Goal: Task Accomplishment & Management: Manage account settings

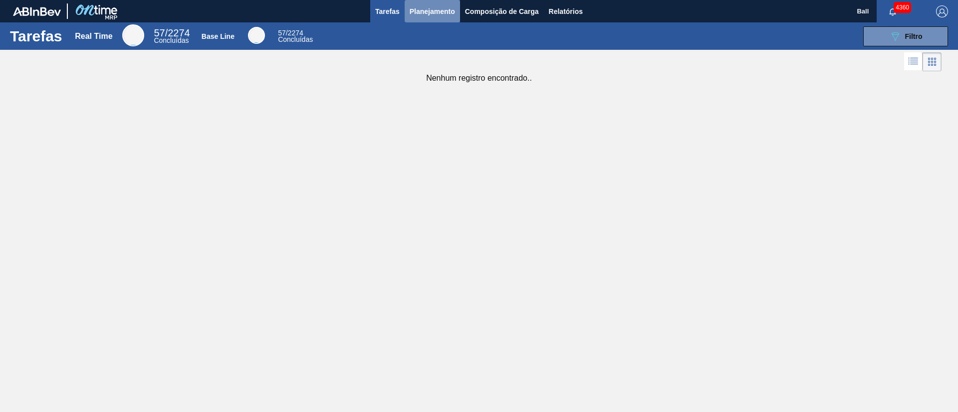
click at [427, 10] on span "Planejamento" at bounding box center [431, 11] width 45 height 12
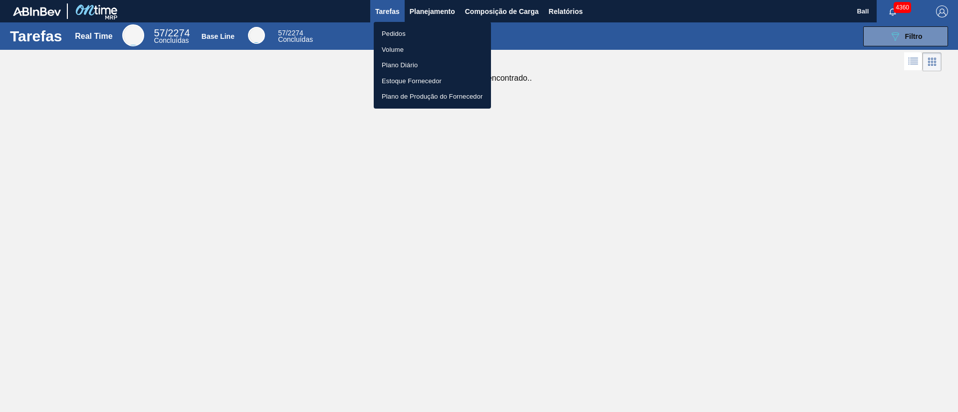
click at [572, 11] on div at bounding box center [479, 206] width 958 height 412
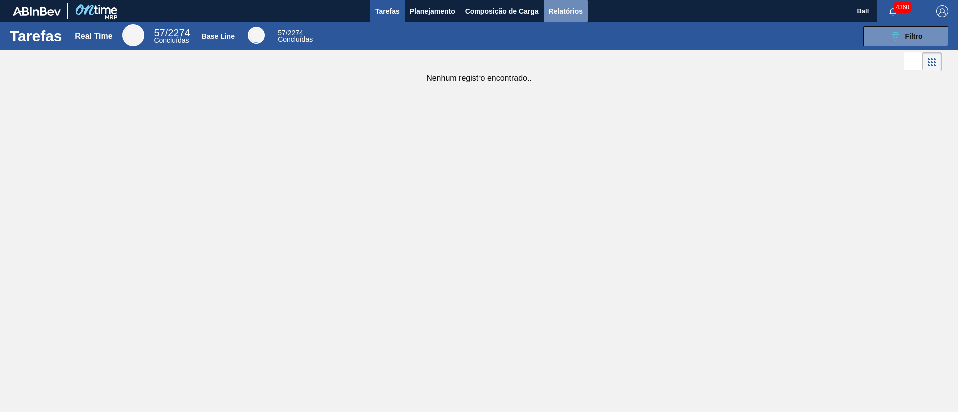
click at [567, 8] on span "Relatórios" at bounding box center [566, 11] width 34 height 12
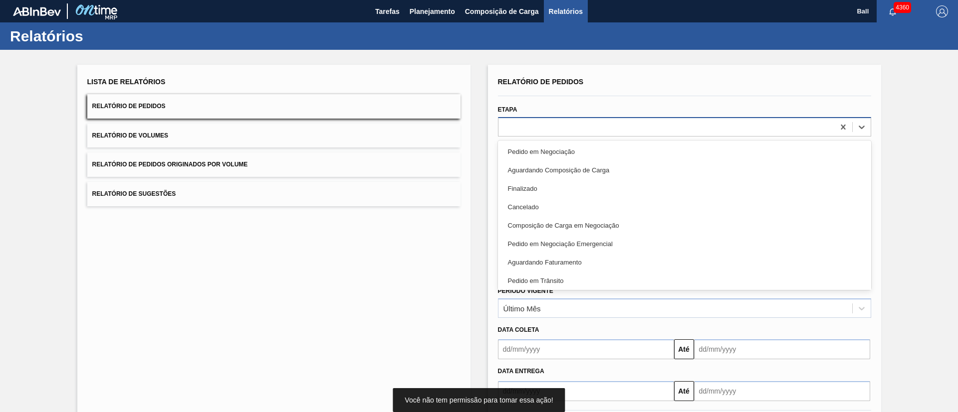
click at [595, 129] on div at bounding box center [666, 127] width 336 height 14
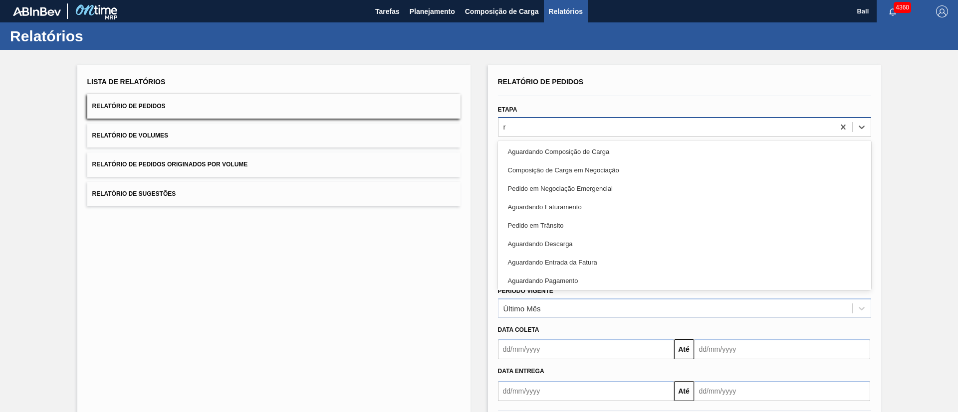
type input "re"
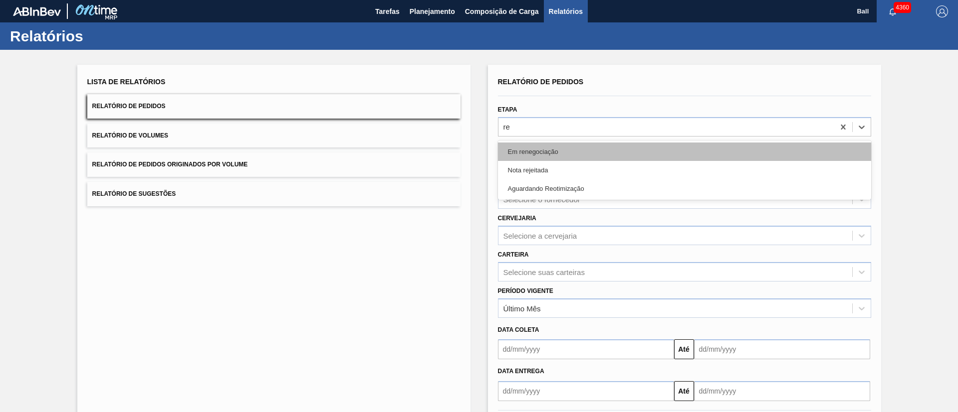
click at [585, 153] on div "Em renegociação" at bounding box center [684, 152] width 373 height 18
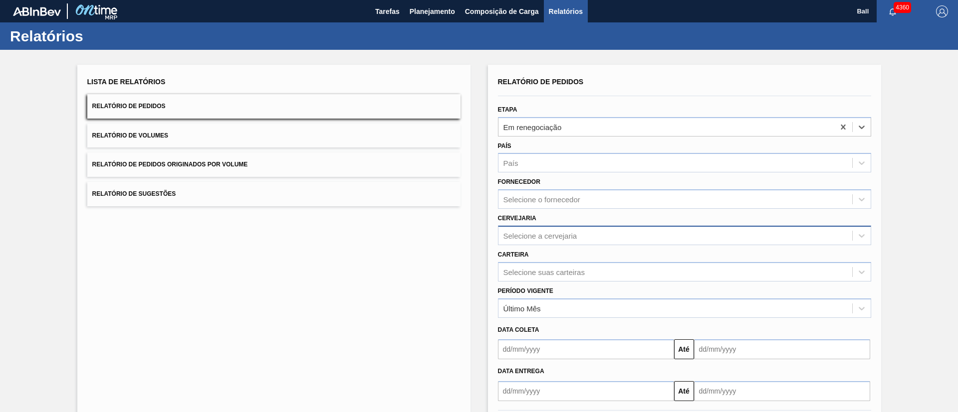
click at [569, 239] on div "Selecione a cervejaria" at bounding box center [540, 235] width 74 height 8
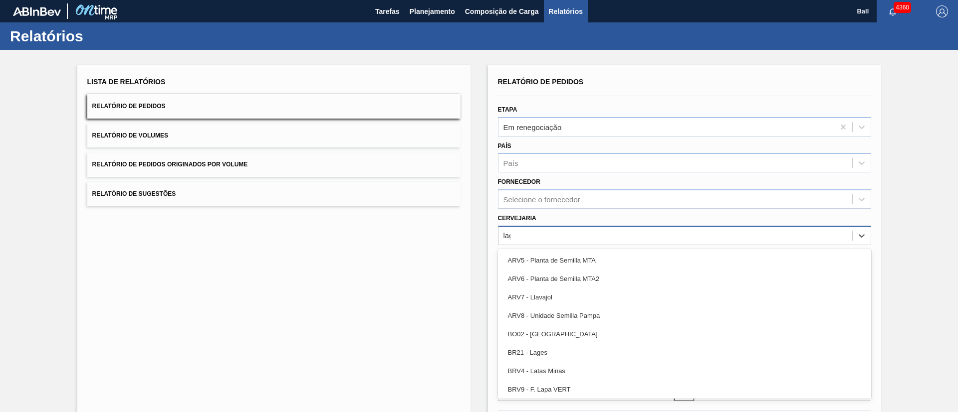
type input "lage"
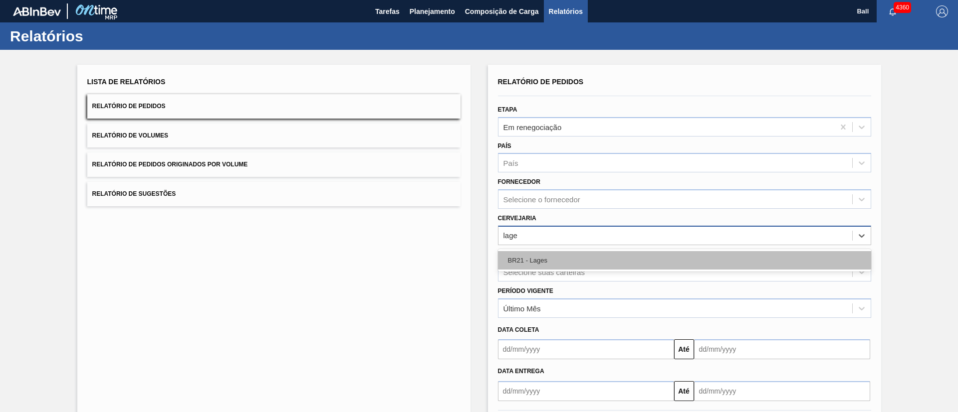
click at [564, 264] on div "BR21 - Lages" at bounding box center [684, 260] width 373 height 18
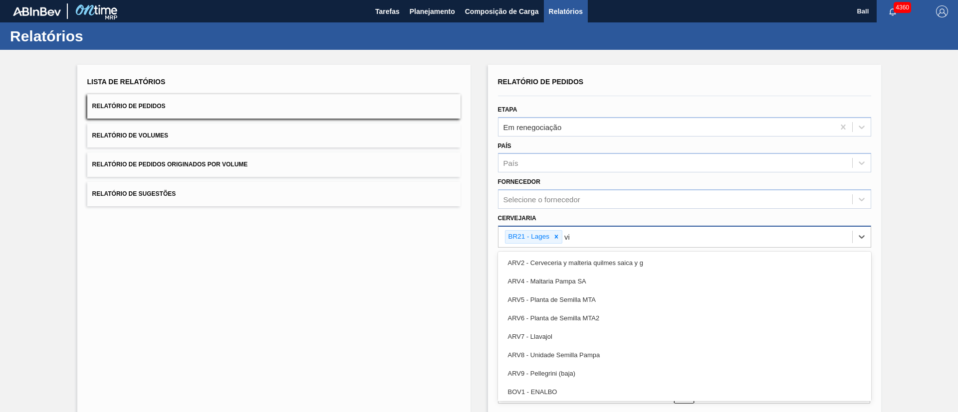
type input "viam"
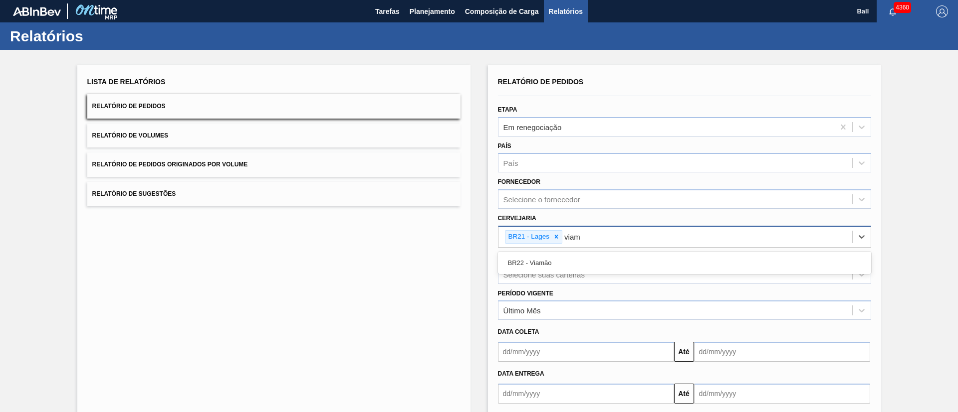
click at [564, 264] on div "BR22 - Viamão" at bounding box center [684, 263] width 373 height 18
type input "agu"
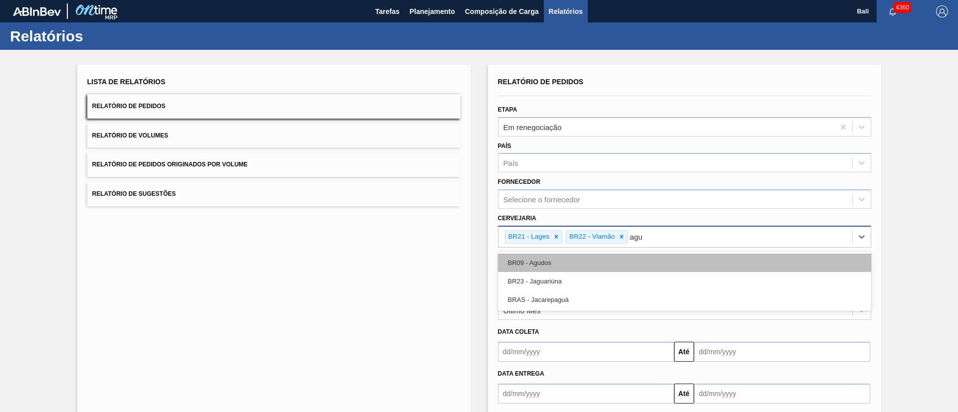
click at [567, 264] on div "BR09 - Agudos" at bounding box center [684, 263] width 373 height 18
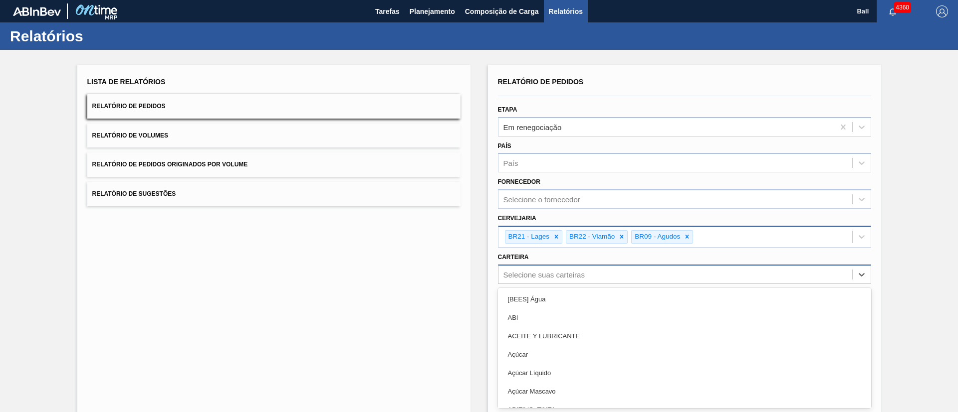
scroll to position [29, 0]
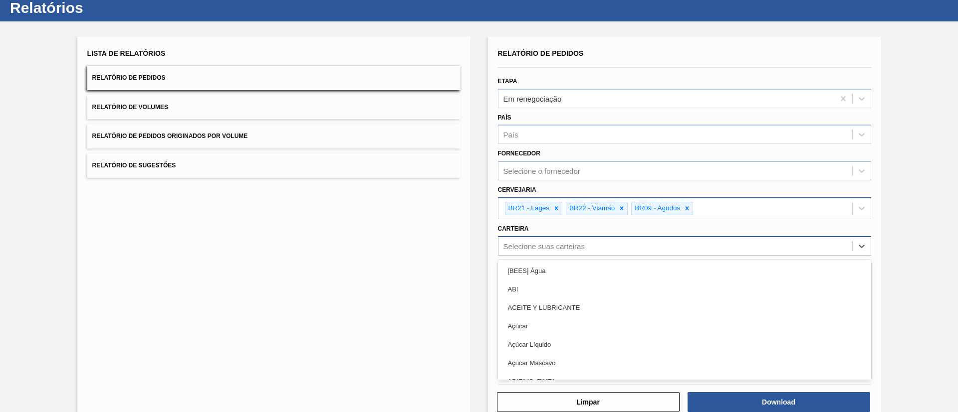
click at [580, 256] on div "option [BEES] Água focused, 1 of 101. 101 results available. Use Up and Down to…" at bounding box center [684, 245] width 373 height 19
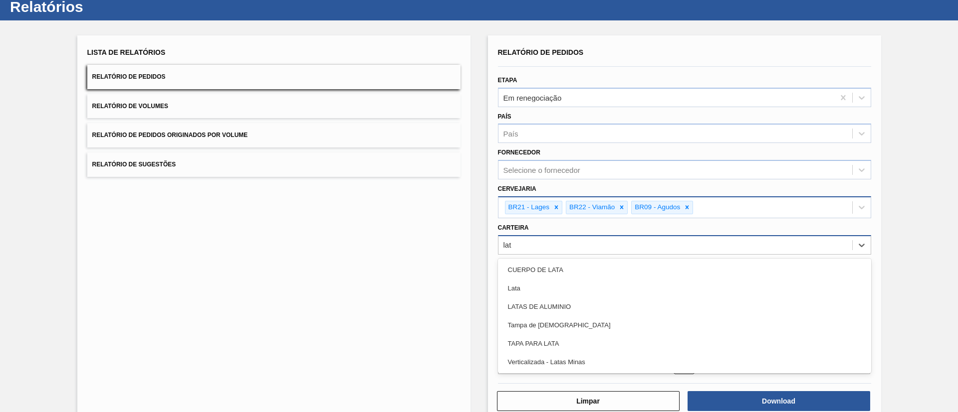
type input "lata"
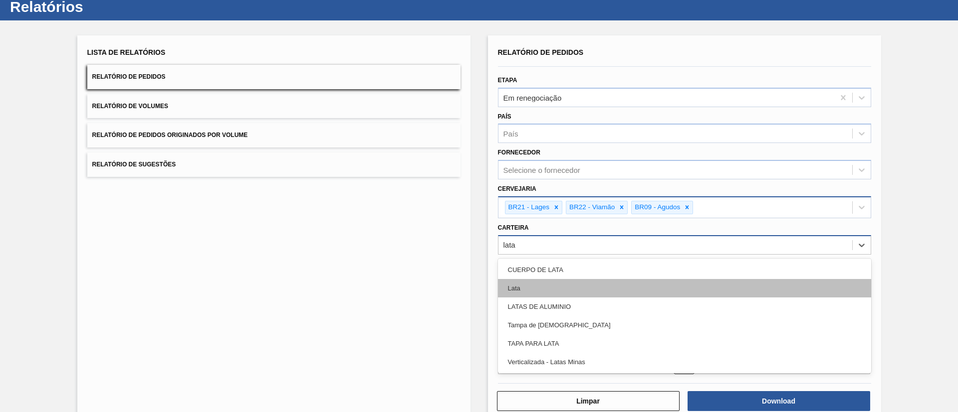
click at [577, 284] on div "Lata" at bounding box center [684, 288] width 373 height 18
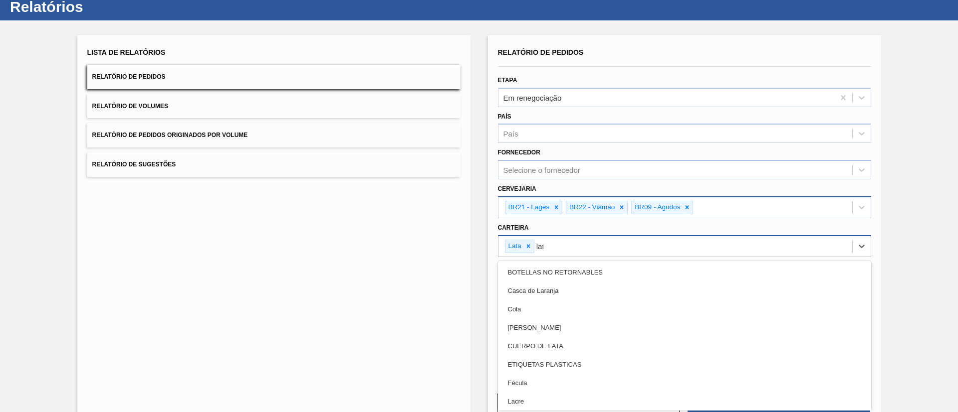
type input "lata"
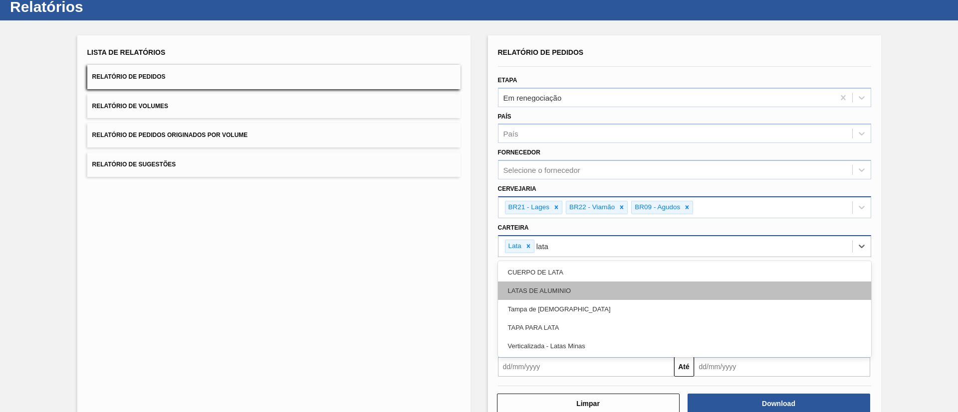
click at [576, 282] on div "LATAS DE ALUMINIO" at bounding box center [684, 291] width 373 height 18
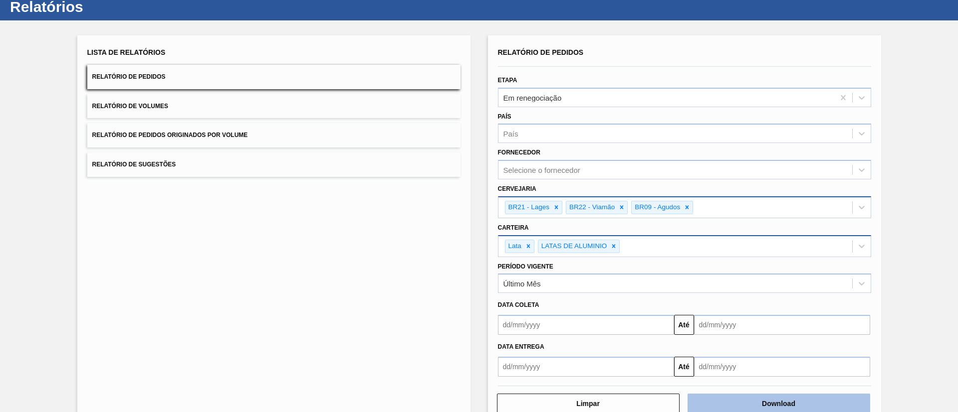
click at [754, 399] on button "Download" at bounding box center [778, 404] width 183 height 20
click at [776, 397] on button "Download" at bounding box center [778, 404] width 183 height 20
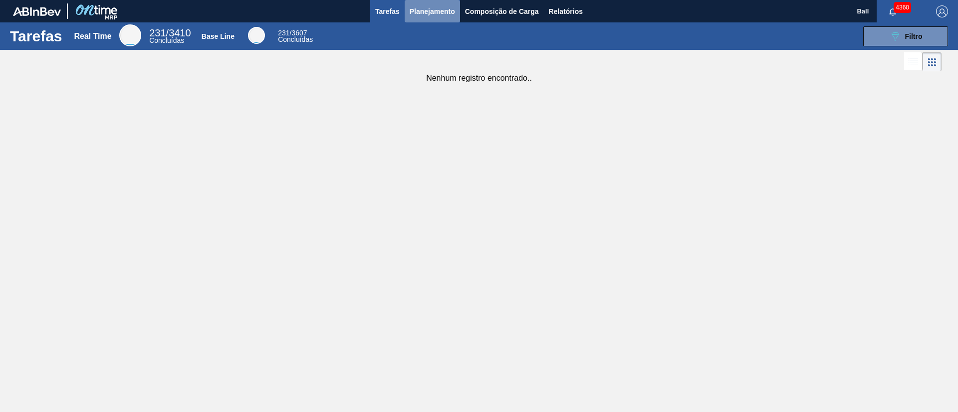
click at [437, 10] on span "Planejamento" at bounding box center [431, 11] width 45 height 12
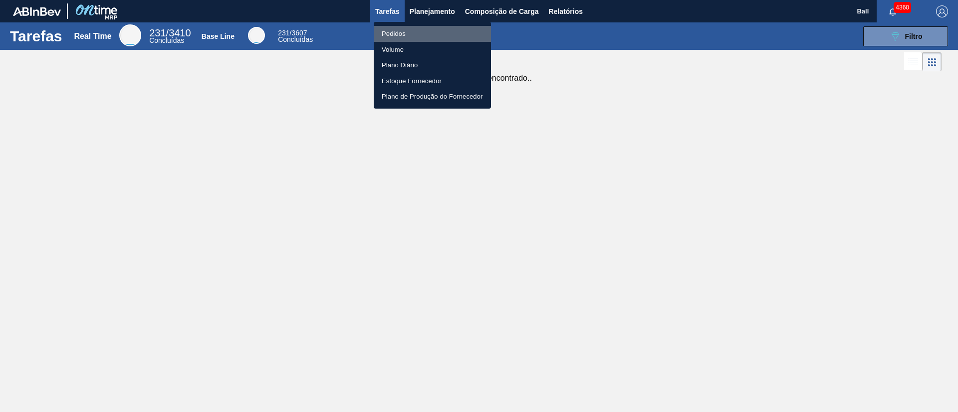
click at [406, 29] on li "Pedidos" at bounding box center [432, 34] width 117 height 16
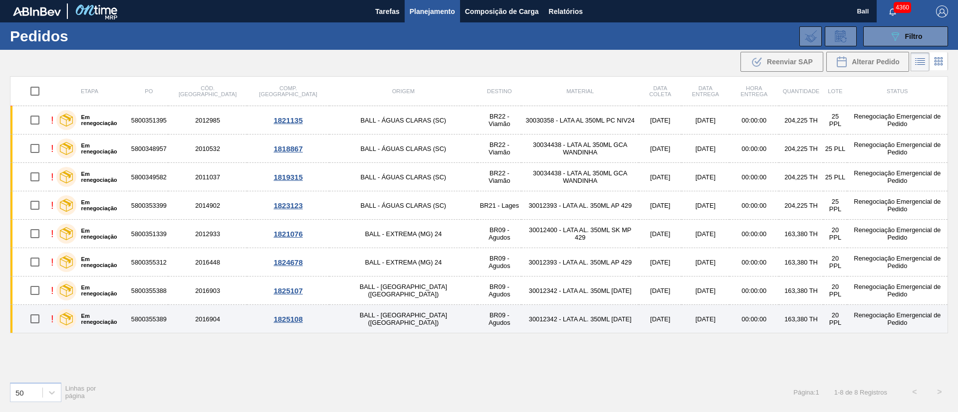
click at [214, 318] on td "2016904" at bounding box center [207, 319] width 79 height 28
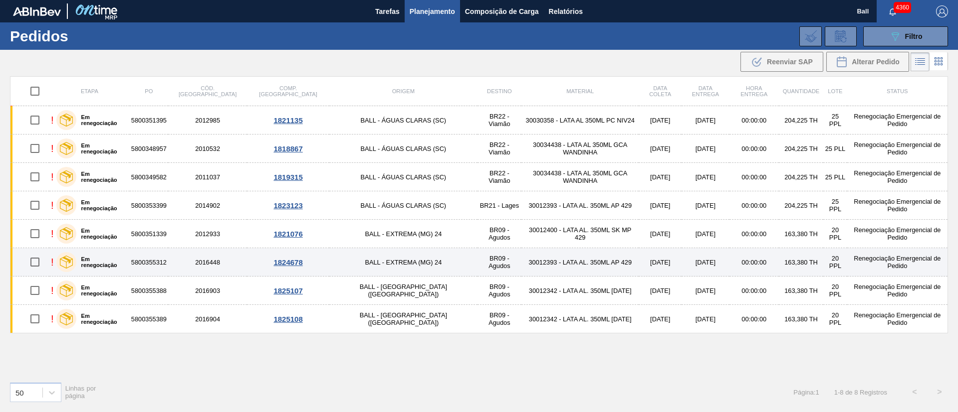
click at [168, 264] on td "5800355312" at bounding box center [149, 262] width 38 height 28
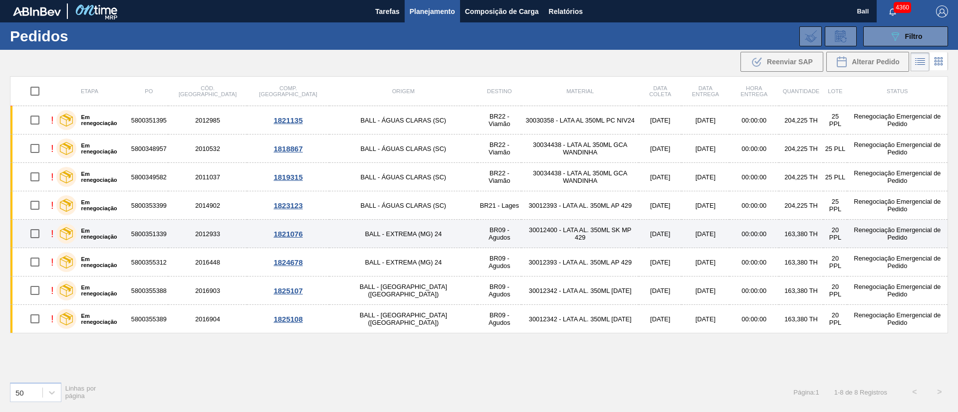
click at [168, 229] on td "5800351339" at bounding box center [149, 234] width 38 height 28
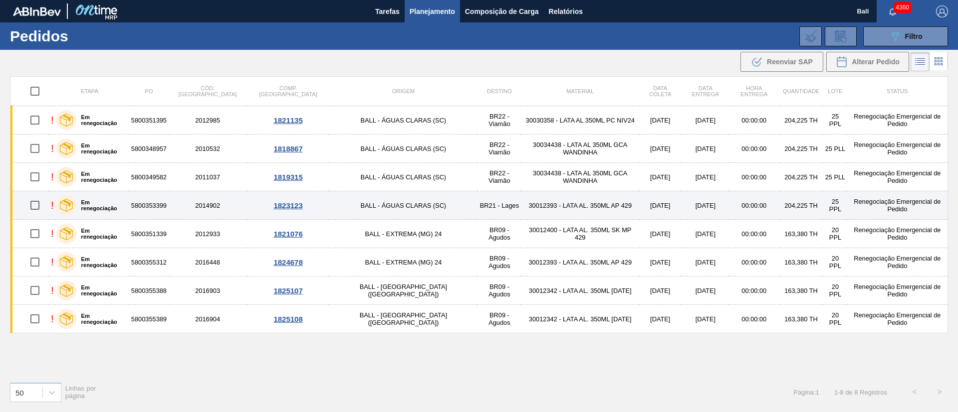
click at [168, 207] on td "5800353399" at bounding box center [149, 206] width 38 height 28
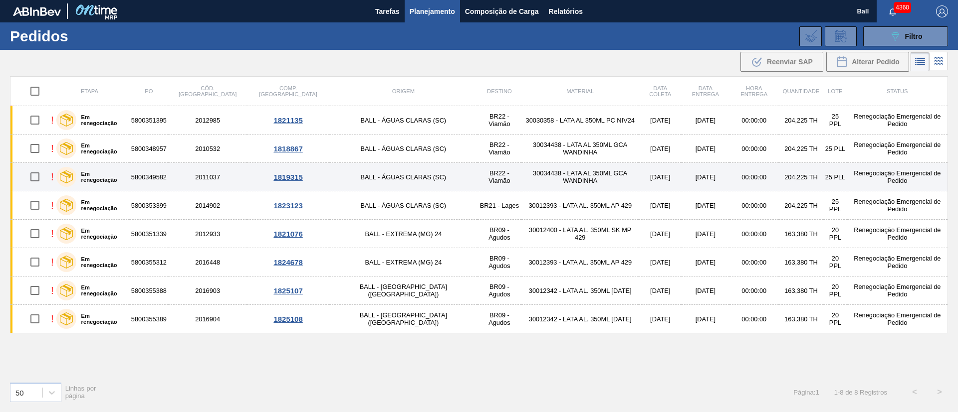
click at [168, 177] on td "5800349582" at bounding box center [149, 177] width 38 height 28
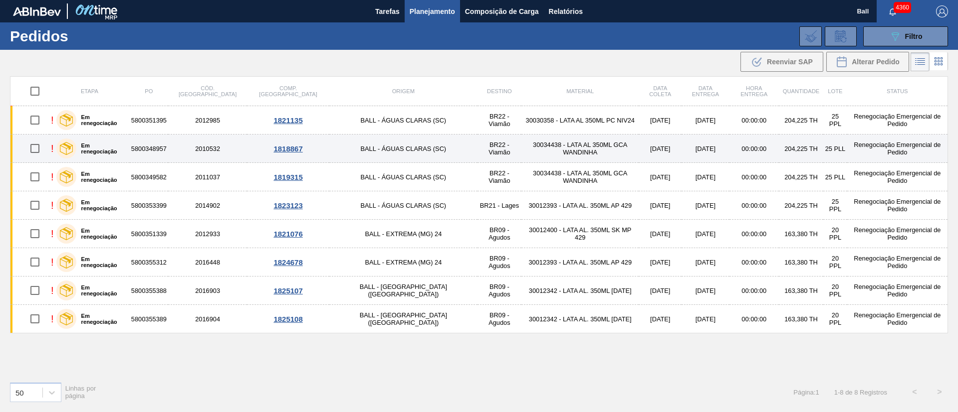
click at [168, 146] on td "5800348957" at bounding box center [149, 149] width 38 height 28
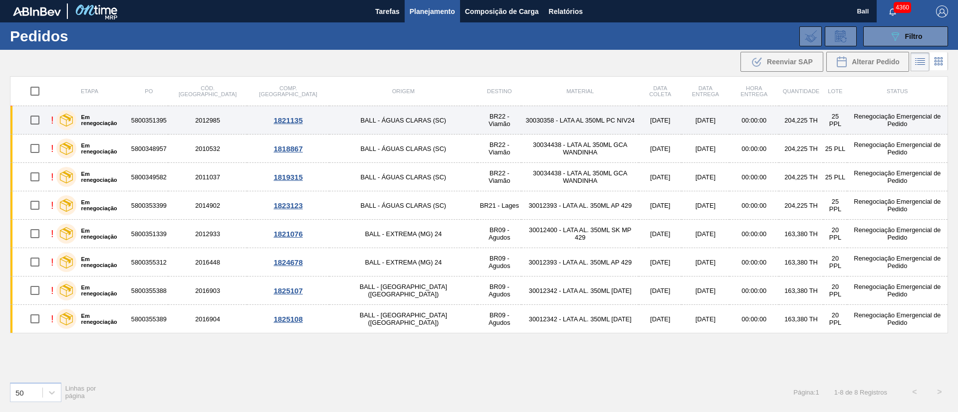
click at [168, 125] on td "5800351395" at bounding box center [149, 120] width 38 height 28
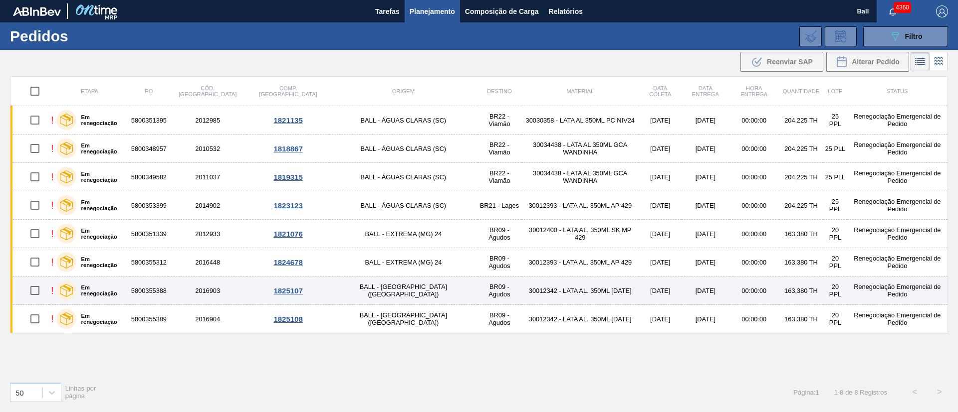
click at [168, 291] on td "5800355388" at bounding box center [149, 291] width 38 height 28
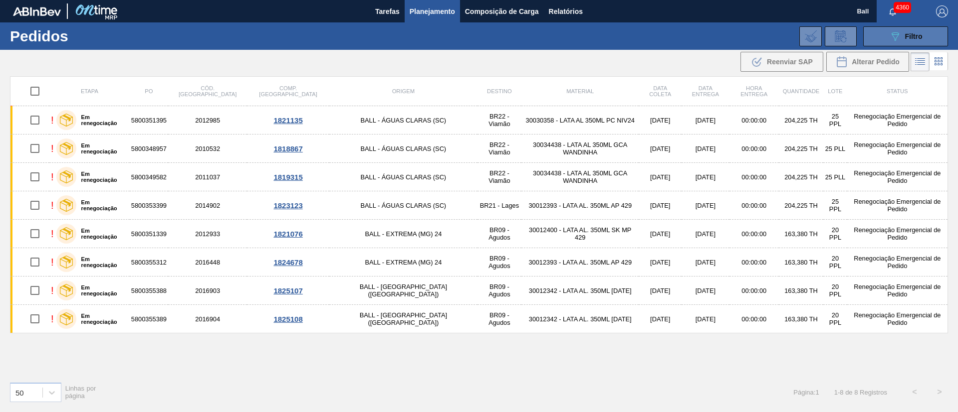
click at [890, 40] on icon "089F7B8B-B2A5-4AFE-B5C0-19BA573D28AC" at bounding box center [895, 36] width 12 height 12
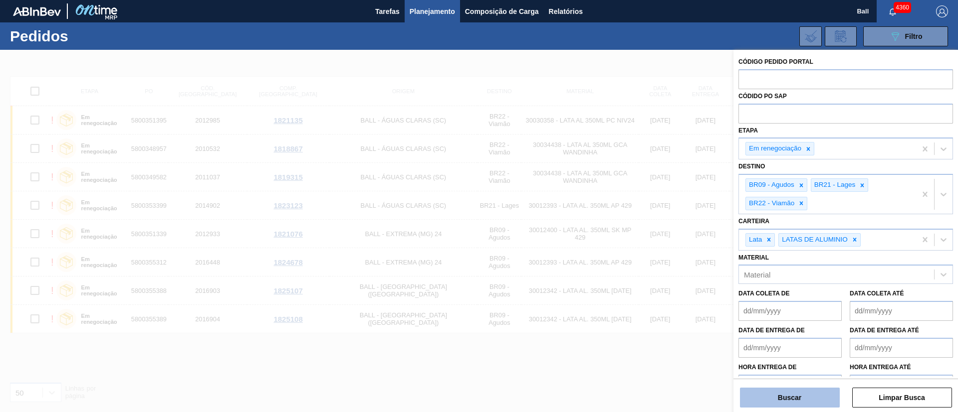
click at [800, 401] on button "Buscar" at bounding box center [790, 398] width 100 height 20
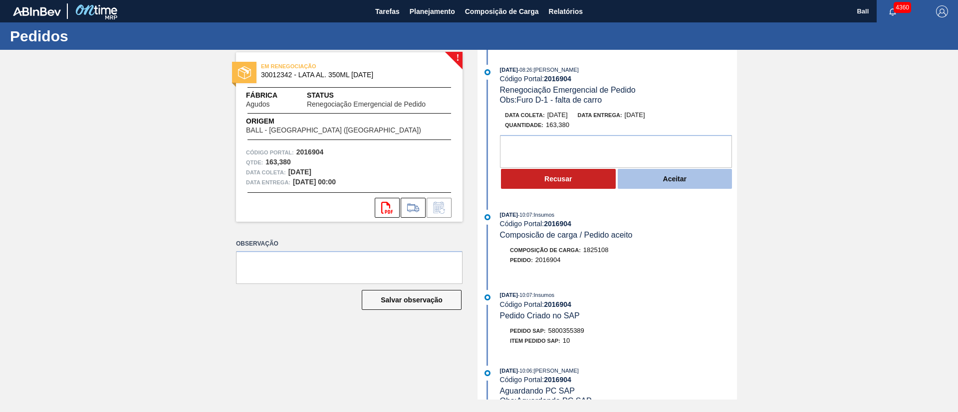
click at [651, 178] on button "Aceitar" at bounding box center [674, 179] width 115 height 20
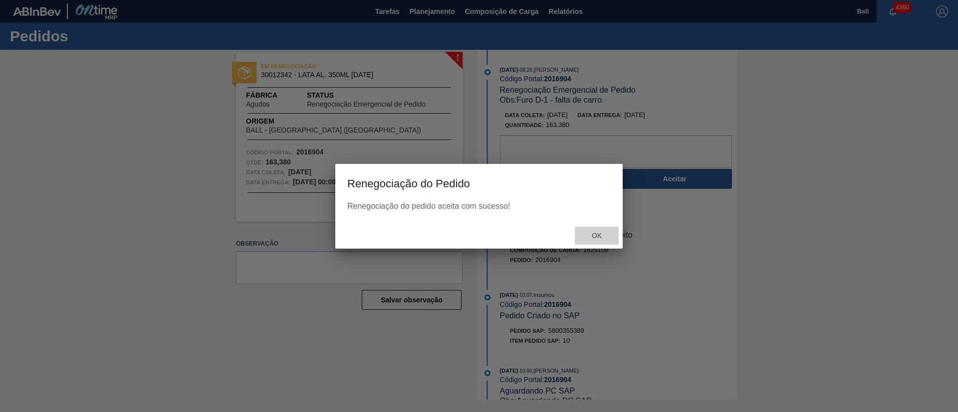
click at [594, 239] on span "Ok" at bounding box center [597, 236] width 26 height 8
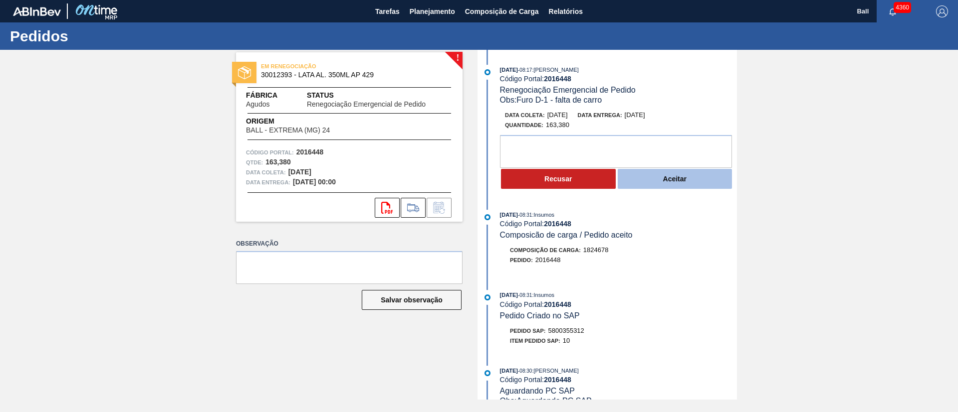
click at [686, 174] on button "Aceitar" at bounding box center [674, 179] width 115 height 20
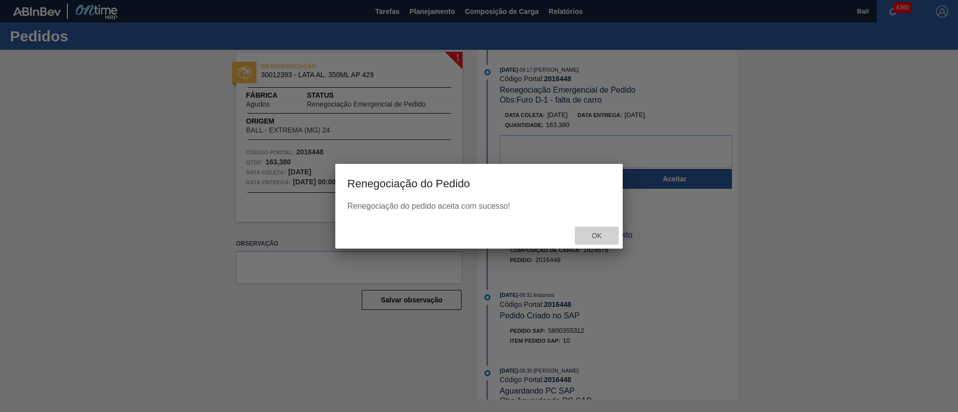
click at [593, 235] on span "Ok" at bounding box center [597, 236] width 26 height 8
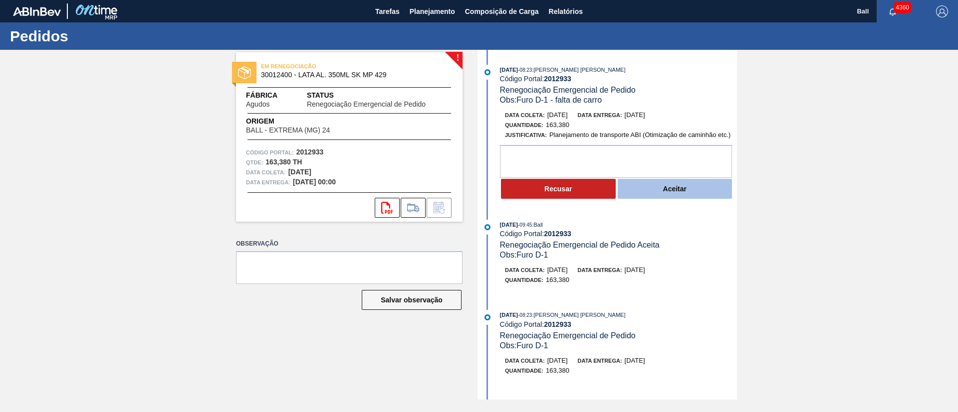
click at [663, 182] on button "Aceitar" at bounding box center [674, 189] width 115 height 20
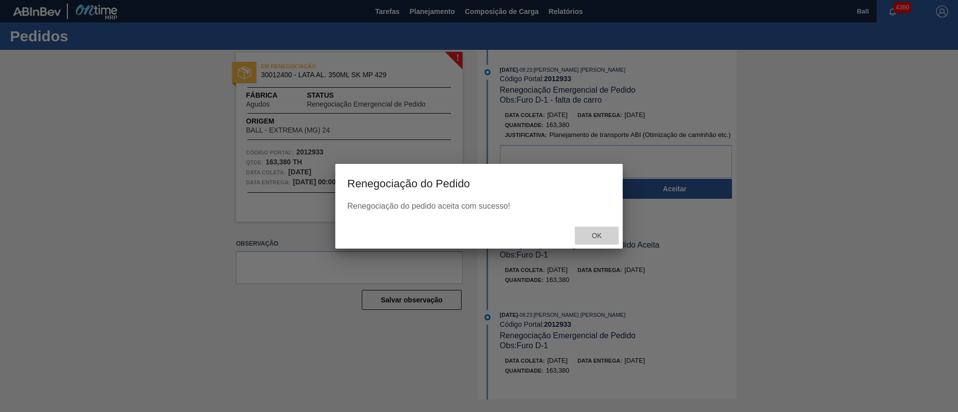
click at [599, 234] on span "Ok" at bounding box center [597, 236] width 26 height 8
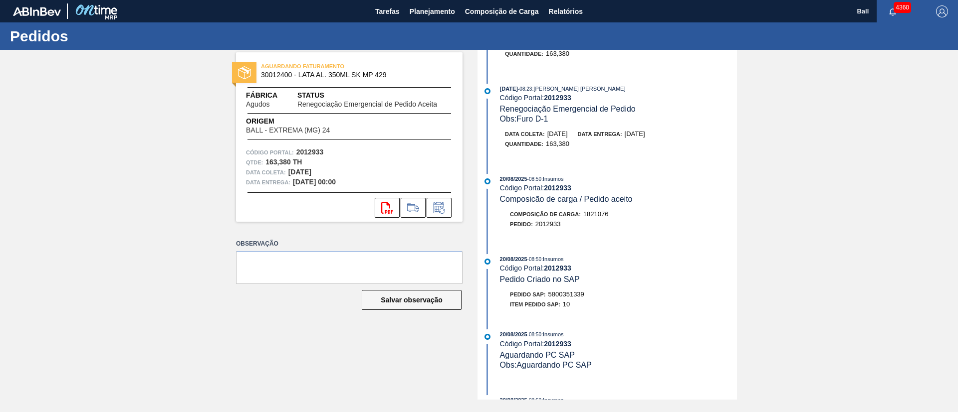
scroll to position [263, 0]
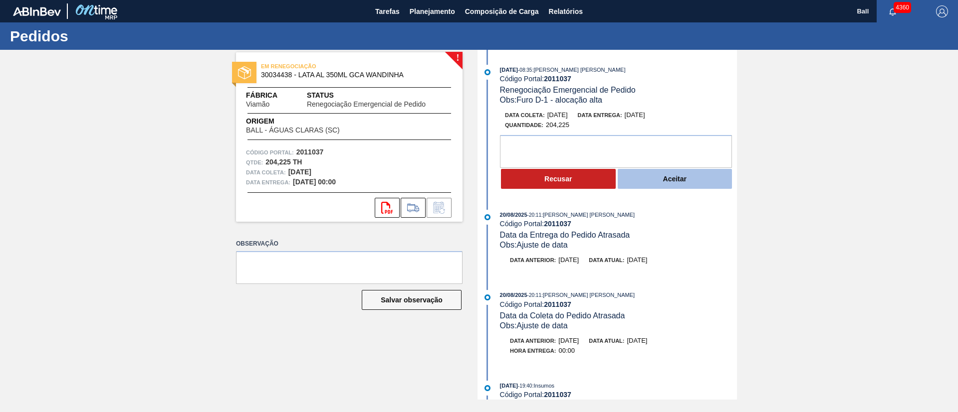
click at [691, 184] on button "Aceitar" at bounding box center [674, 179] width 115 height 20
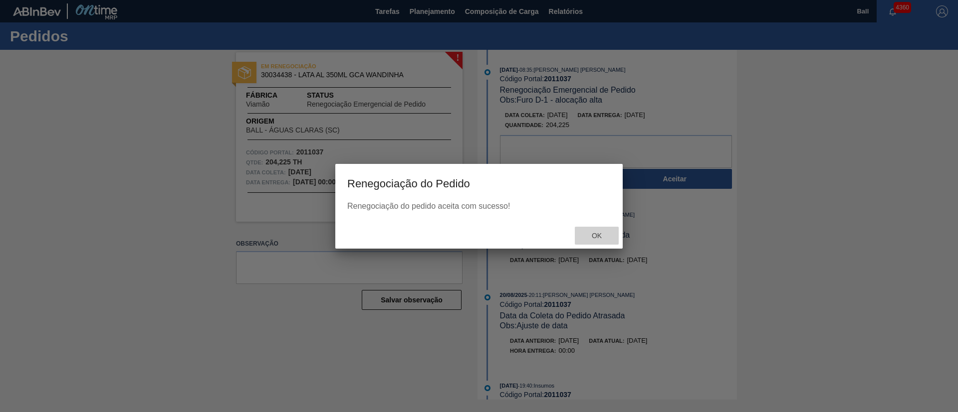
click at [598, 228] on div "Ok" at bounding box center [597, 236] width 44 height 18
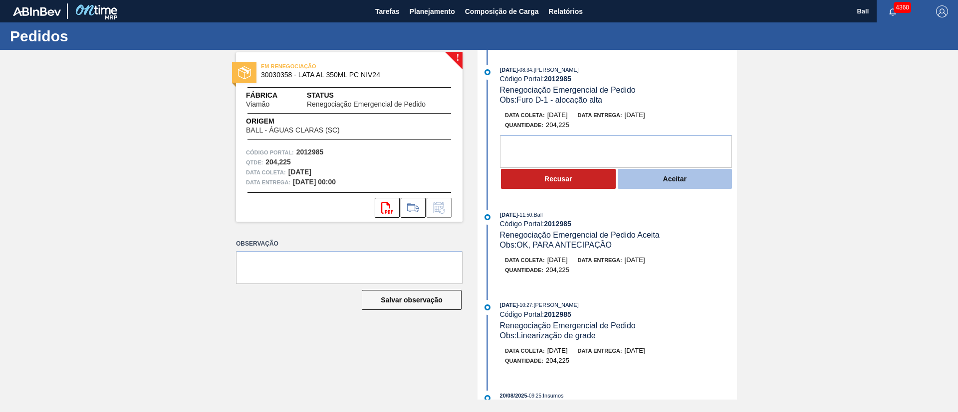
click at [671, 174] on button "Aceitar" at bounding box center [674, 179] width 115 height 20
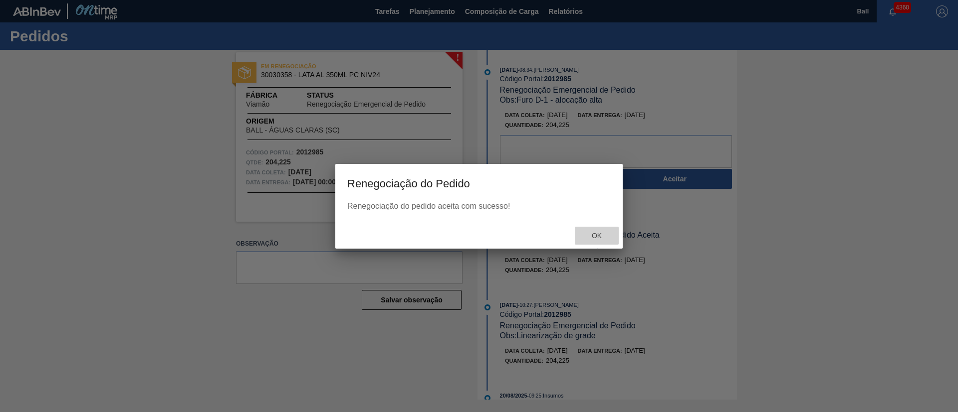
click at [598, 232] on span "Ok" at bounding box center [597, 236] width 26 height 8
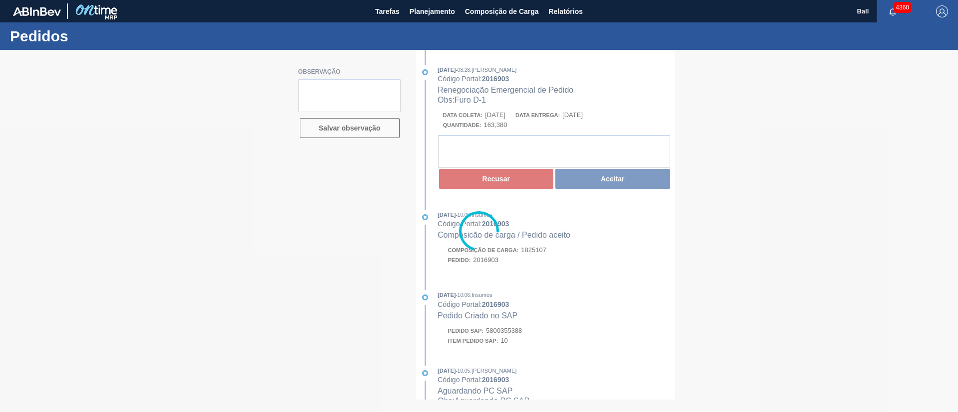
drag, startPoint x: 697, startPoint y: 318, endPoint x: 687, endPoint y: 340, distance: 24.3
click at [687, 340] on div at bounding box center [479, 231] width 958 height 363
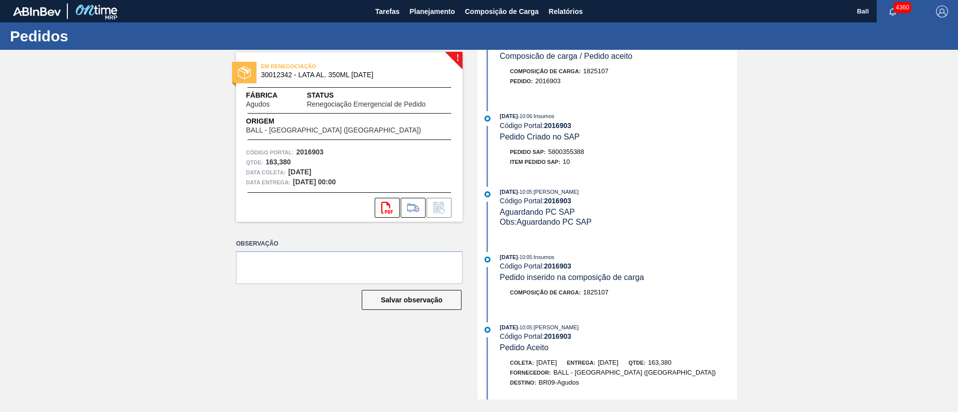
scroll to position [332, 0]
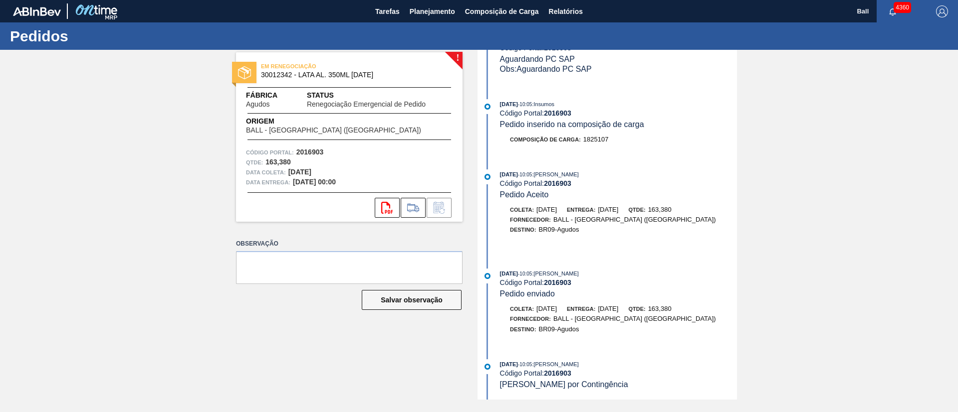
drag, startPoint x: 735, startPoint y: 239, endPoint x: 737, endPoint y: 251, distance: 11.7
click at [737, 251] on div "! EM RENEGOCIAÇÃO 30012342 - LATA AL. 350ML BC 429 Fábrica Agudos Status Renego…" at bounding box center [479, 225] width 958 height 350
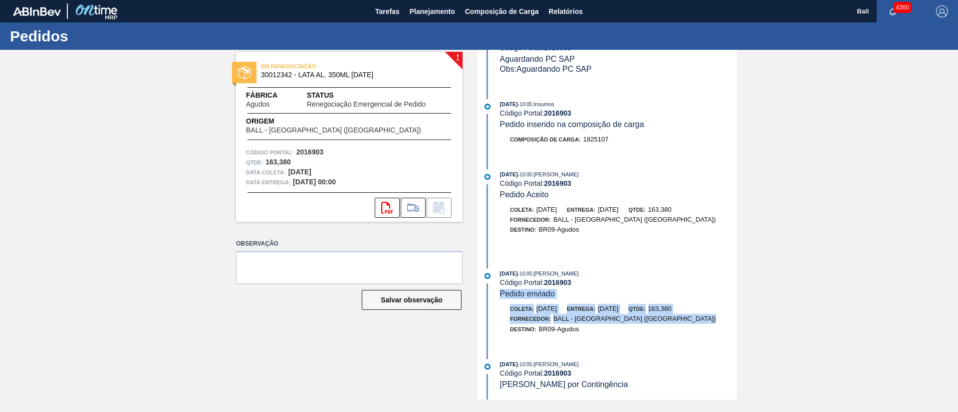
drag, startPoint x: 740, startPoint y: 315, endPoint x: 743, endPoint y: 294, distance: 21.2
click at [743, 294] on div "! EM RENEGOCIAÇÃO 30012342 - LATA AL. 350ML BC 429 Fábrica Agudos Status Renego…" at bounding box center [479, 225] width 958 height 350
click at [702, 300] on div "26/08/2025 - 10:05 : BRUNO DE MELLO DUARTE Código Portal: 2016903 Pedido enviad…" at bounding box center [608, 306] width 257 height 75
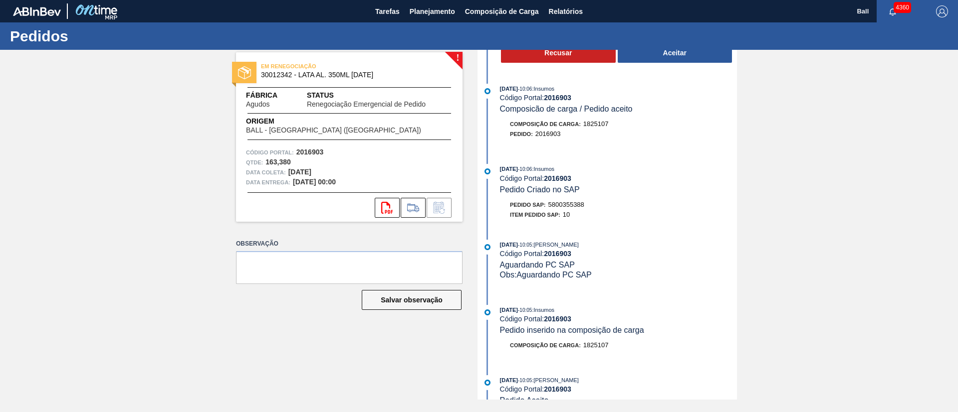
scroll to position [123, 0]
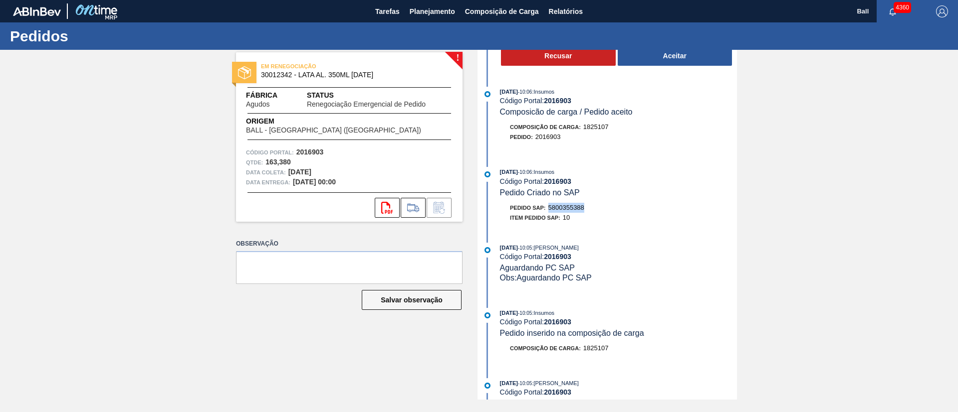
drag, startPoint x: 588, startPoint y: 207, endPoint x: 552, endPoint y: 206, distance: 36.4
click at [552, 206] on div "Pedido SAP: 5800355388" at bounding box center [618, 208] width 237 height 10
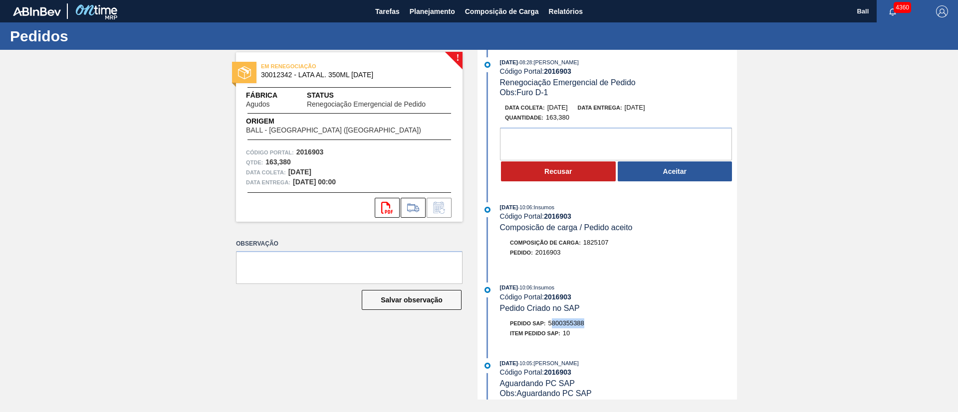
scroll to position [0, 0]
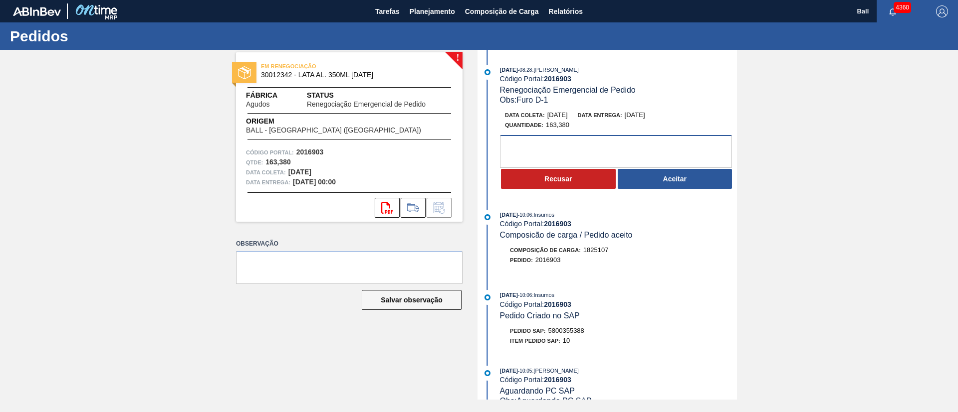
click at [602, 149] on textarea at bounding box center [616, 151] width 232 height 33
type textarea "O"
click at [592, 145] on textarea "As ordens que temos" at bounding box center [616, 151] width 232 height 33
type textarea "A"
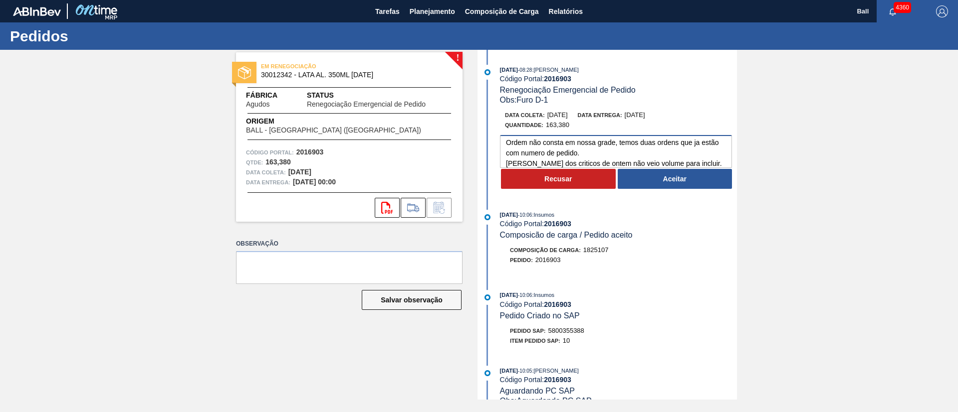
scroll to position [14, 0]
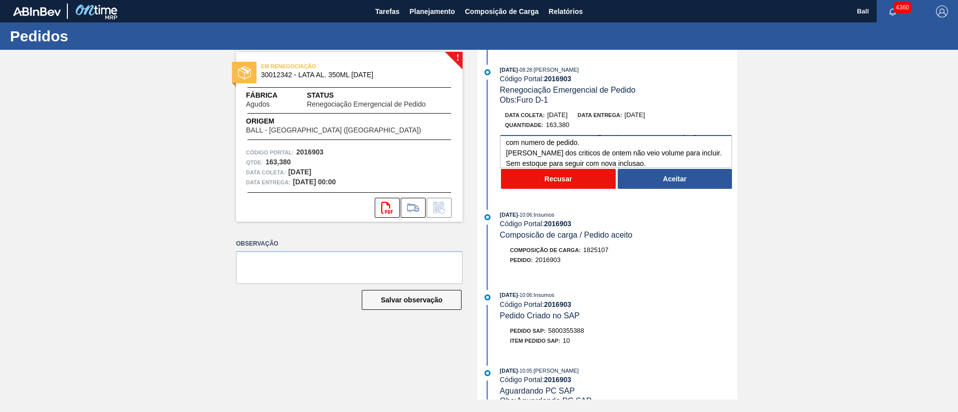
type textarea "Ordem não consta em nossa grade, temos duas ordens que ja estão com numero de p…"
click at [575, 178] on button "Recusar" at bounding box center [558, 179] width 115 height 20
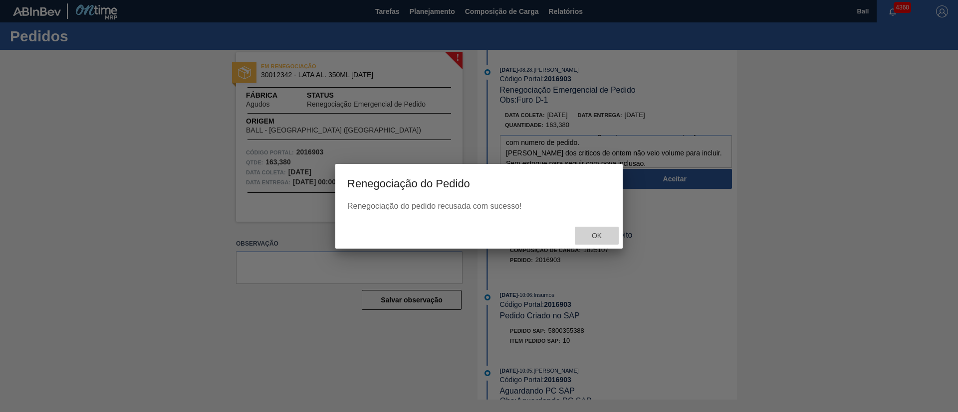
click at [595, 238] on span "Ok" at bounding box center [597, 236] width 26 height 8
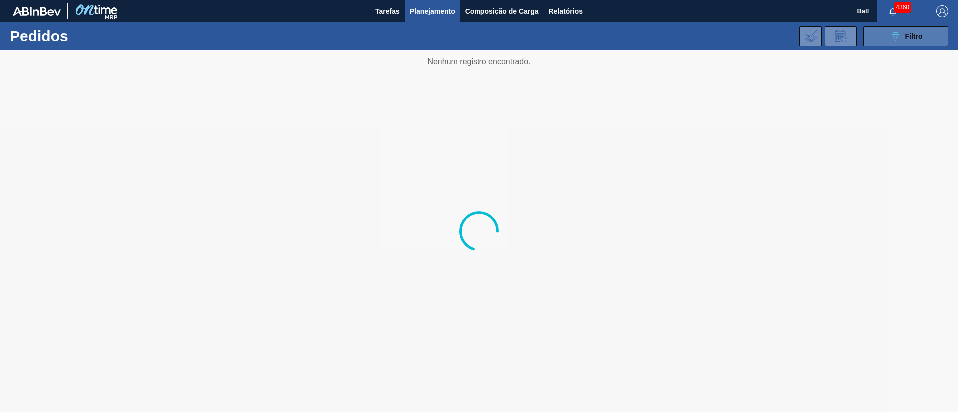
click at [916, 34] on span "Filtro" at bounding box center [913, 36] width 17 height 8
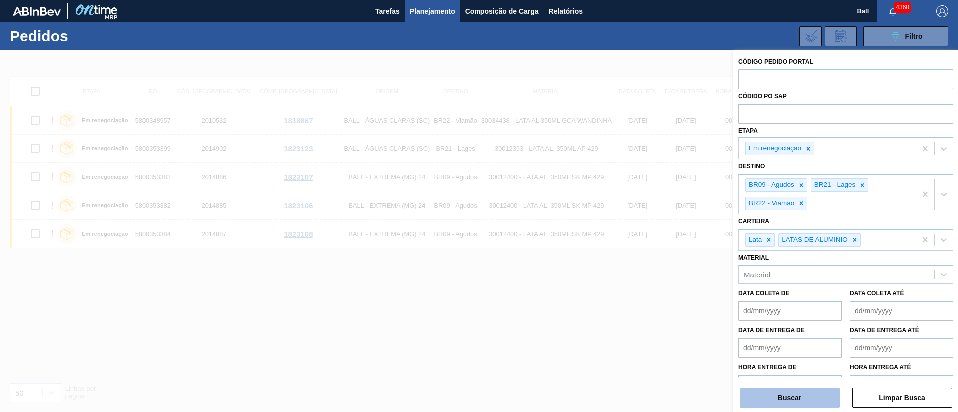
click at [788, 403] on button "Buscar" at bounding box center [790, 398] width 100 height 20
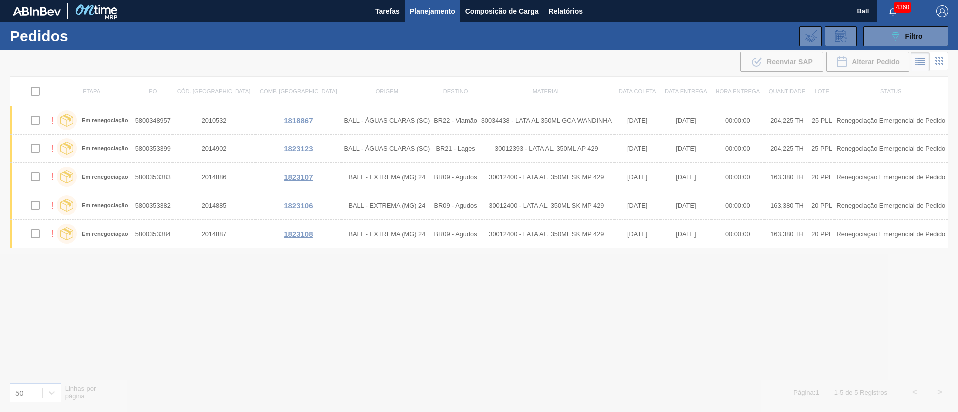
click at [629, 410] on div at bounding box center [479, 231] width 958 height 363
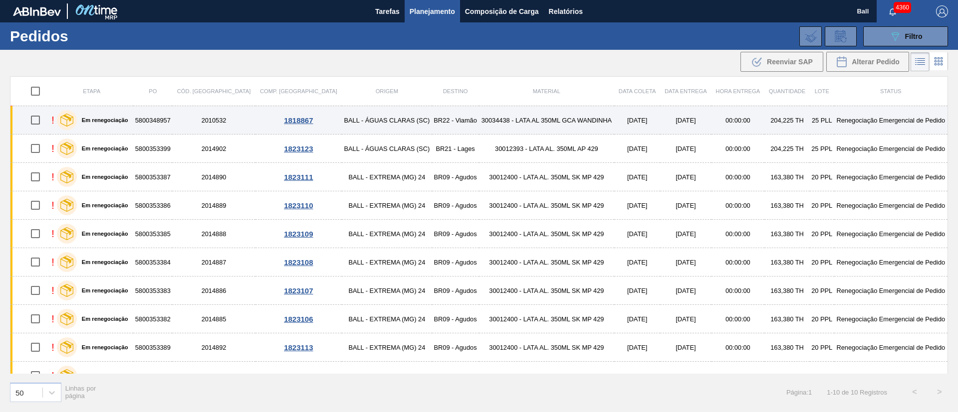
click at [204, 115] on td "2010532" at bounding box center [213, 120] width 83 height 28
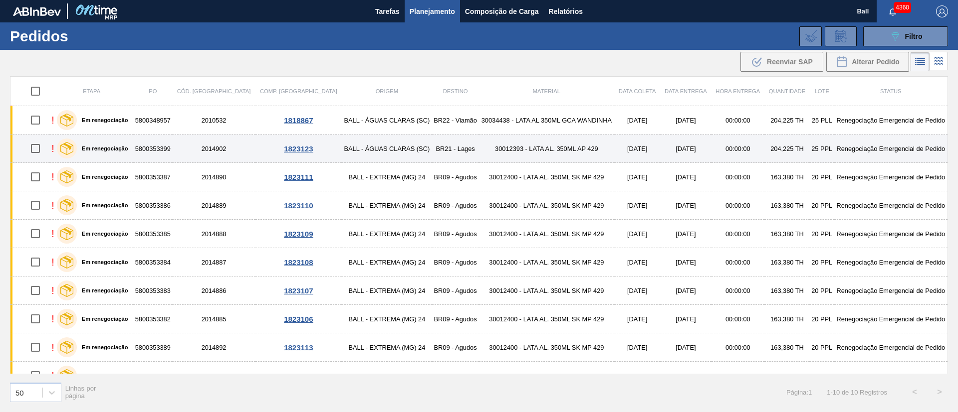
click at [205, 138] on td "2014902" at bounding box center [213, 149] width 83 height 28
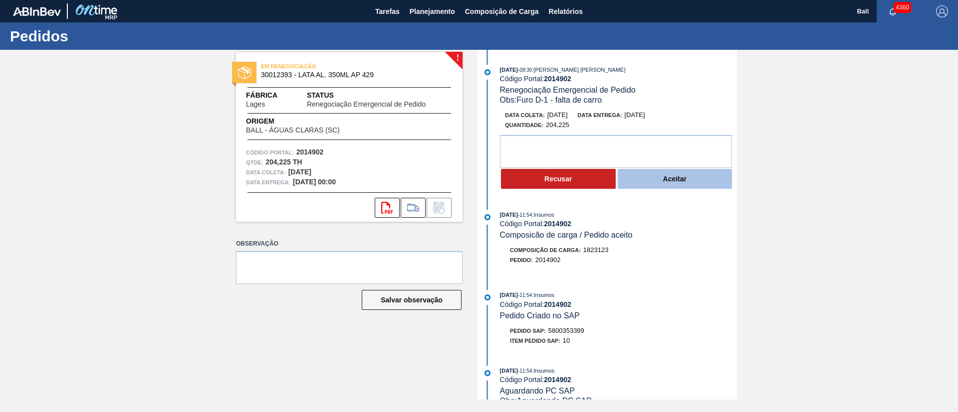
click at [657, 185] on button "Aceitar" at bounding box center [674, 179] width 115 height 20
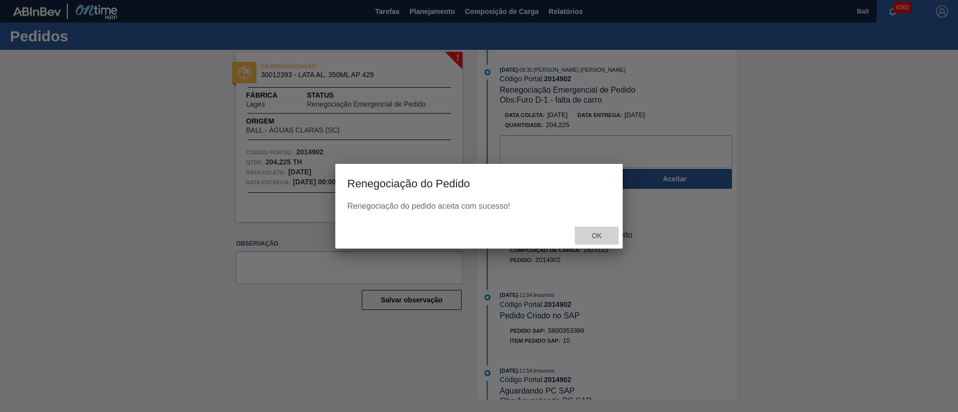
click at [597, 235] on span "Ok" at bounding box center [597, 236] width 26 height 8
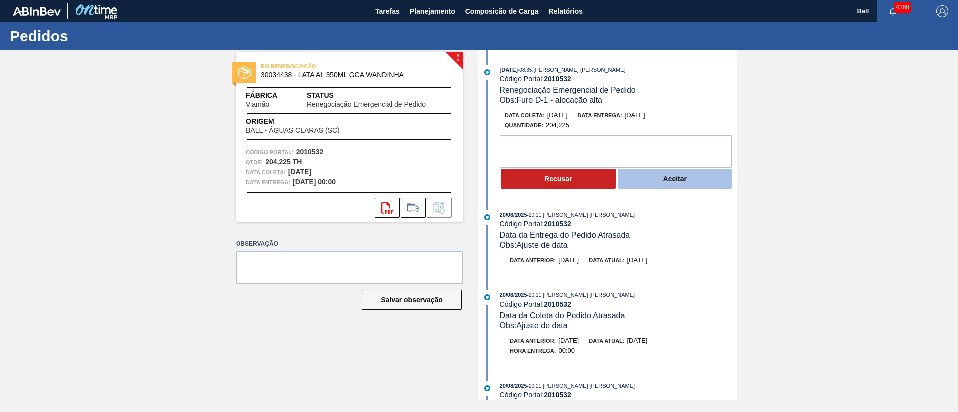
click at [677, 176] on button "Aceitar" at bounding box center [674, 179] width 115 height 20
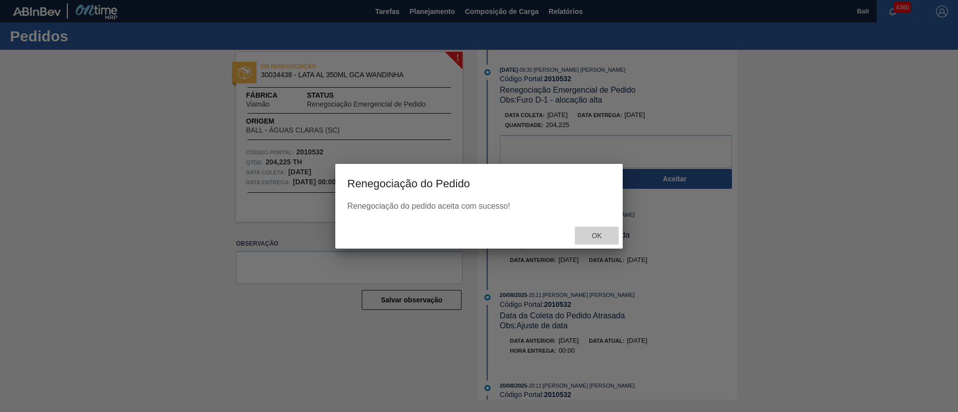
click at [596, 230] on div "Ok" at bounding box center [597, 236] width 44 height 18
